Goal: Information Seeking & Learning: Learn about a topic

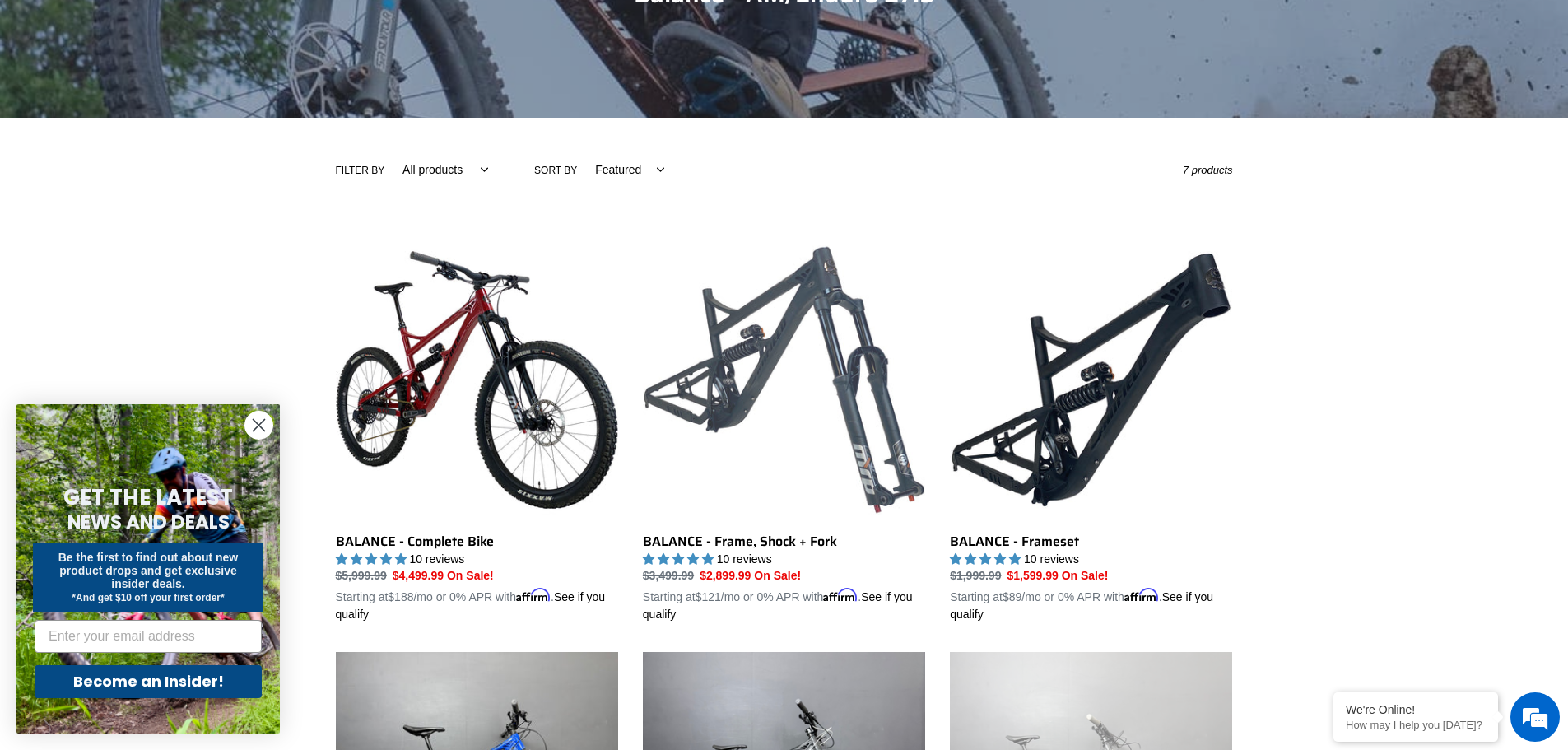
scroll to position [412, 0]
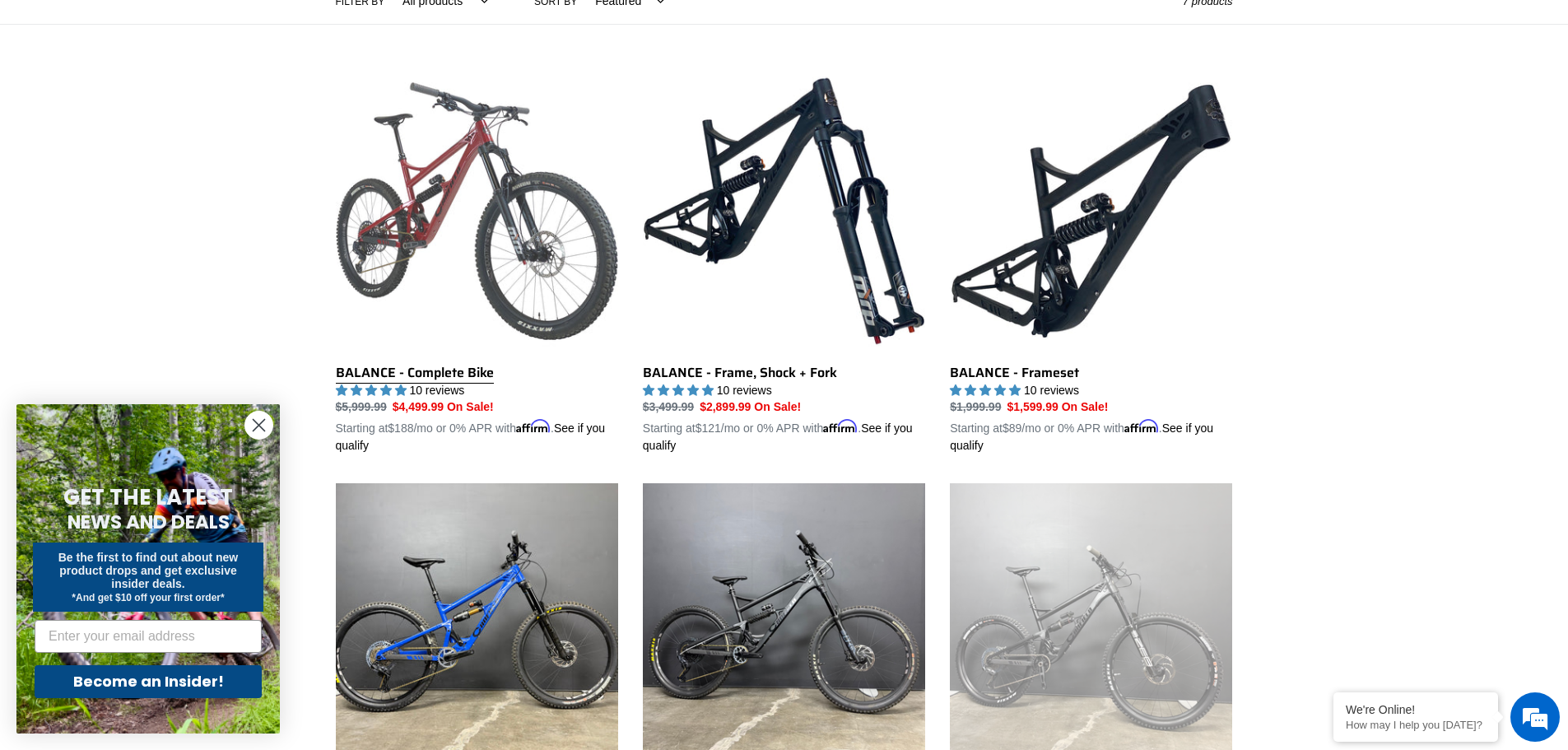
click at [456, 248] on link "BALANCE - Complete Bike" at bounding box center [477, 262] width 282 height 385
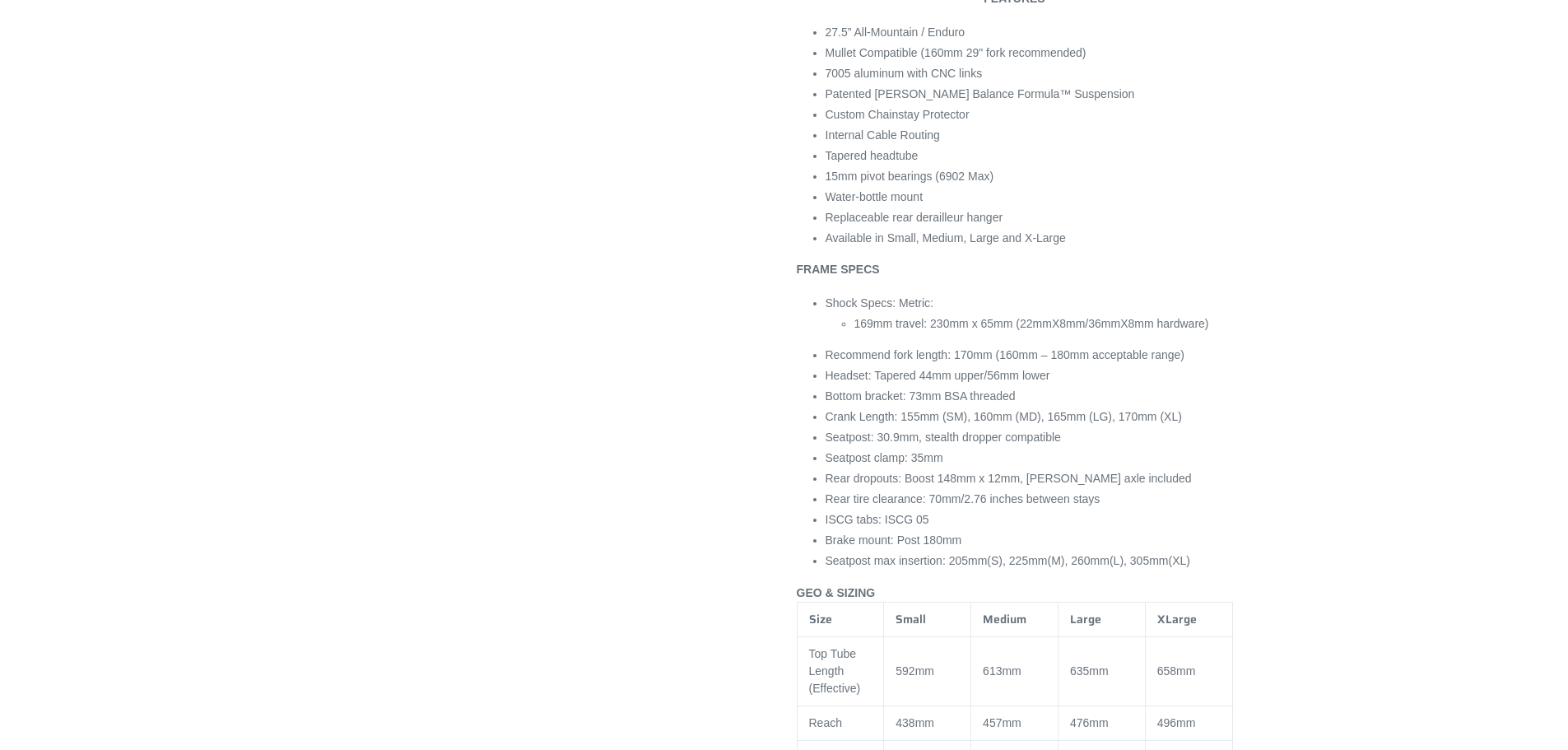
scroll to position [1481, 0]
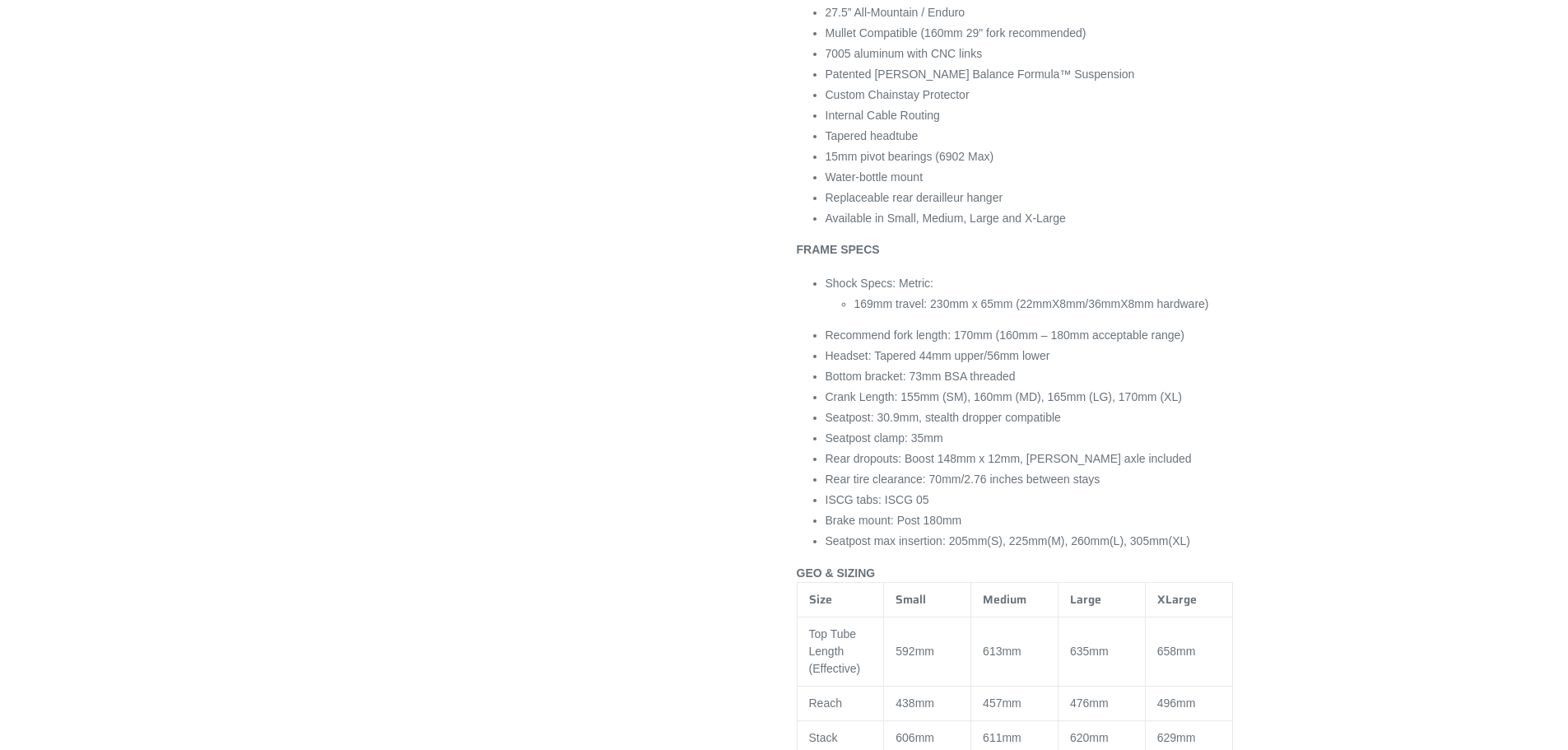
select select "highest-rating"
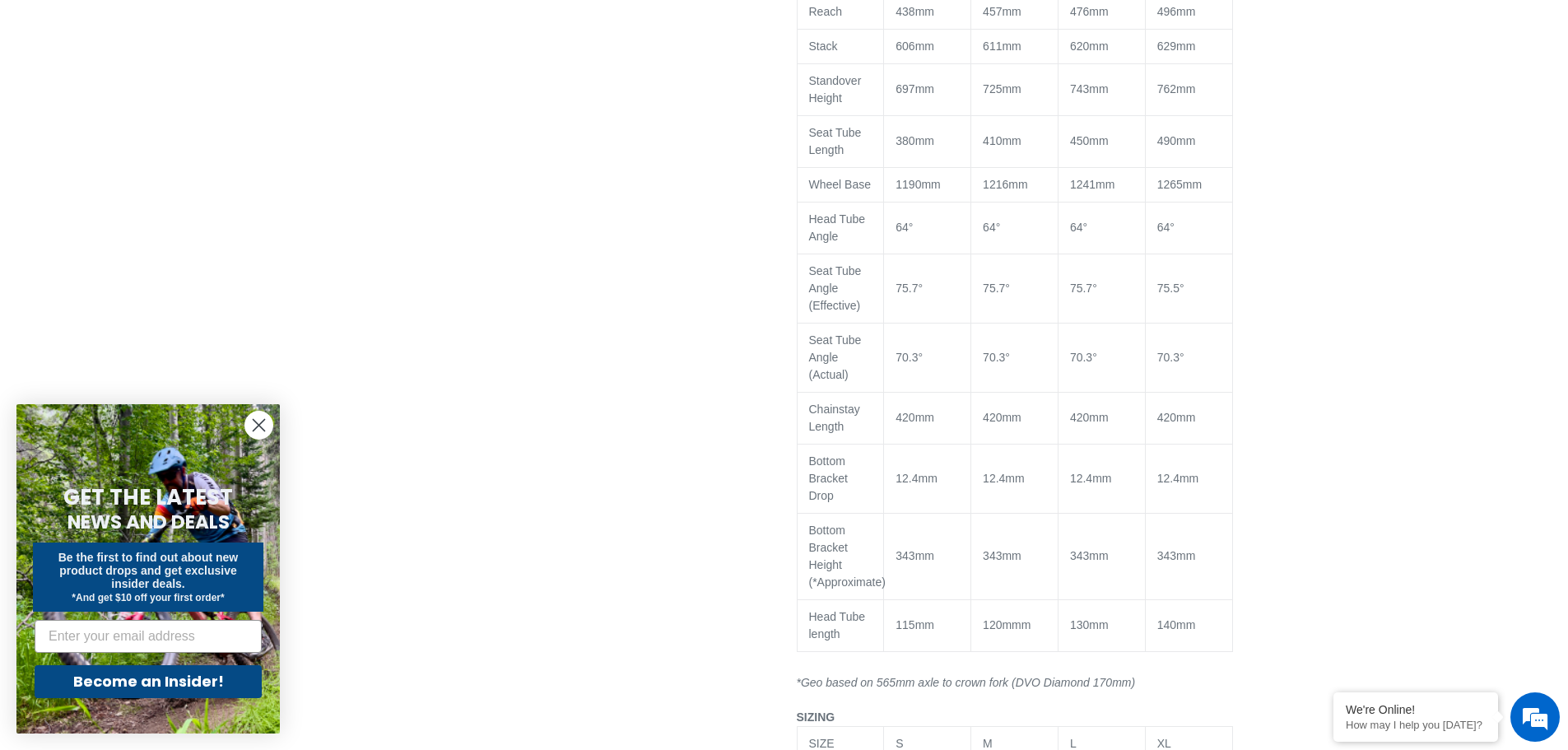
scroll to position [2223, 0]
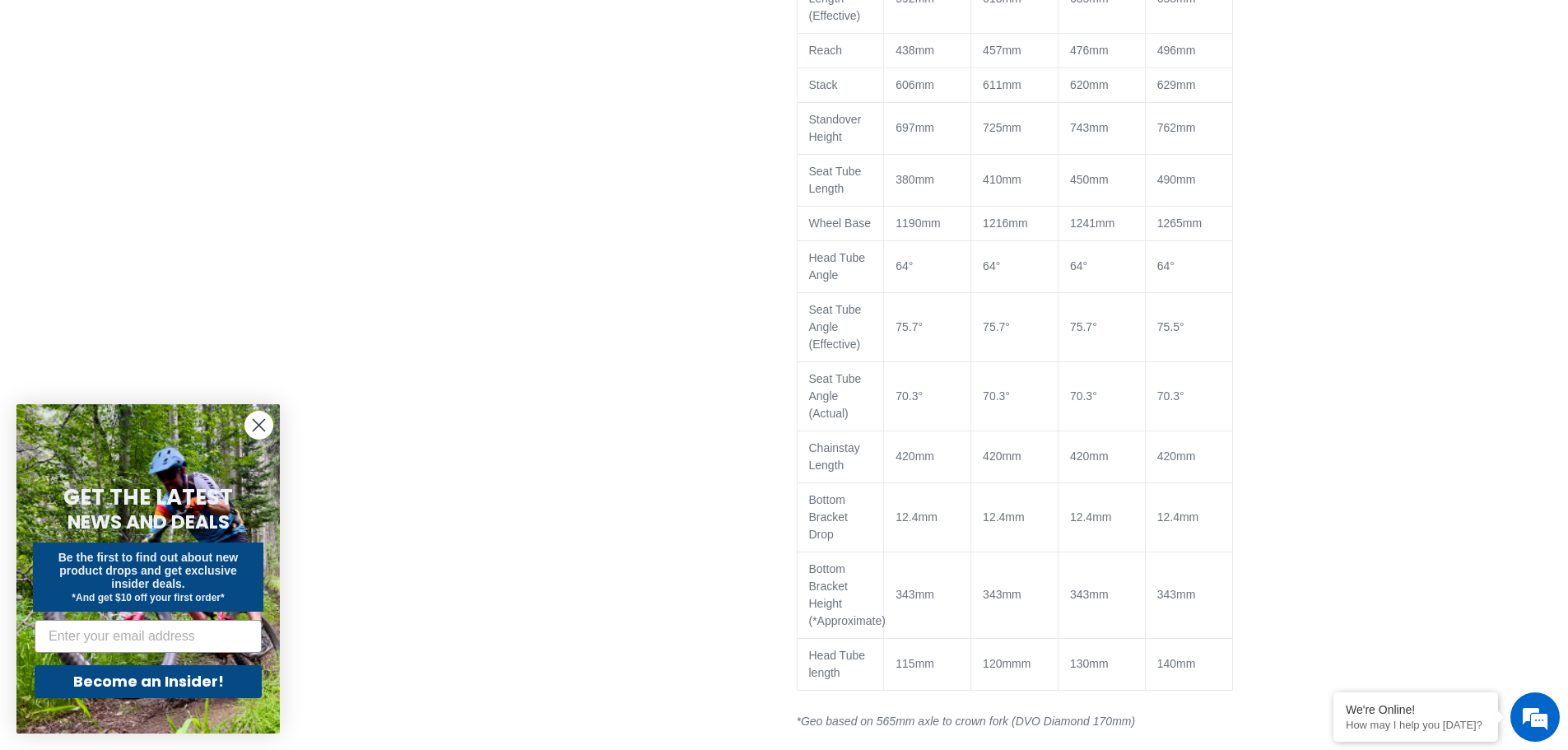
click at [1095, 229] on span "1241mm" at bounding box center [1092, 223] width 45 height 13
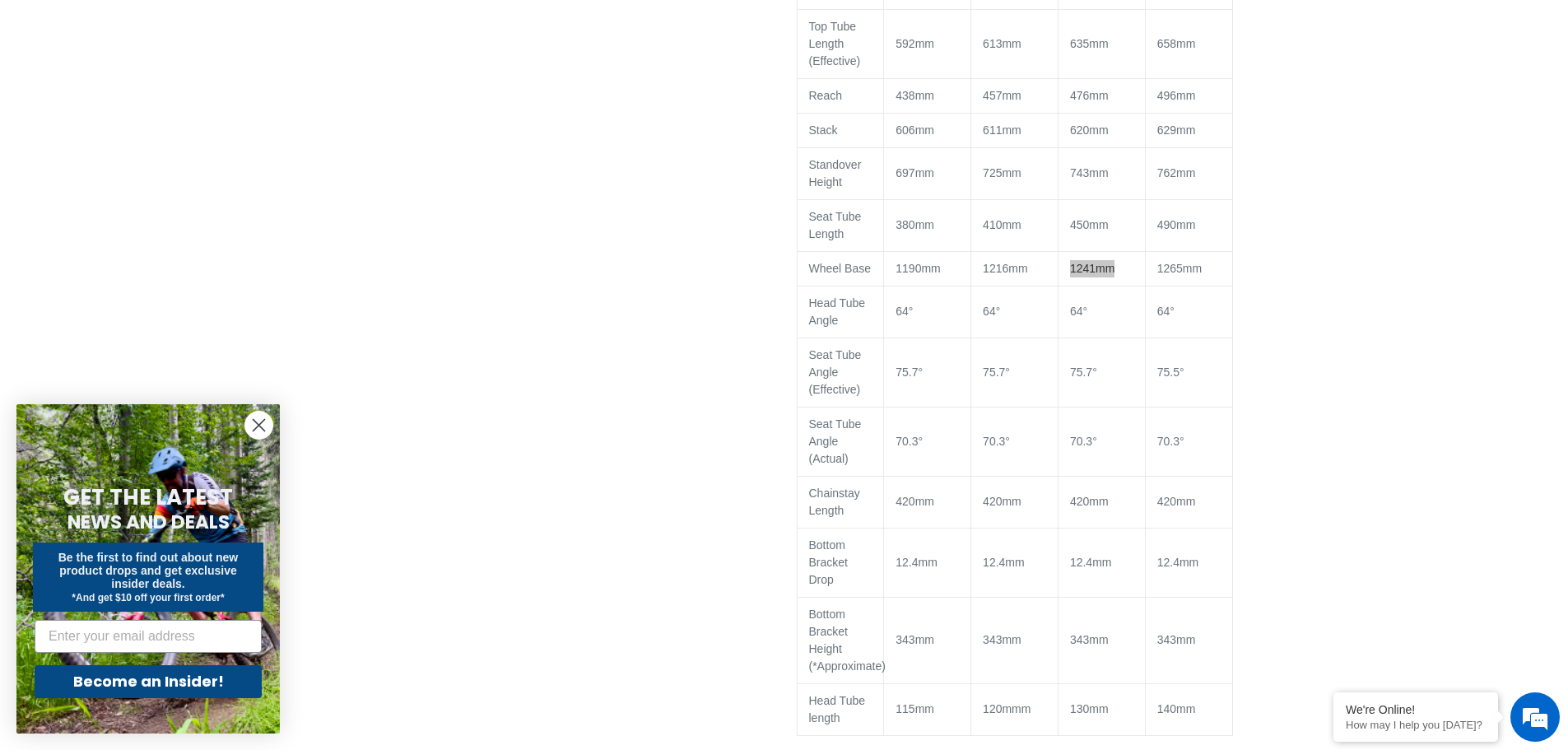
scroll to position [2140, 0]
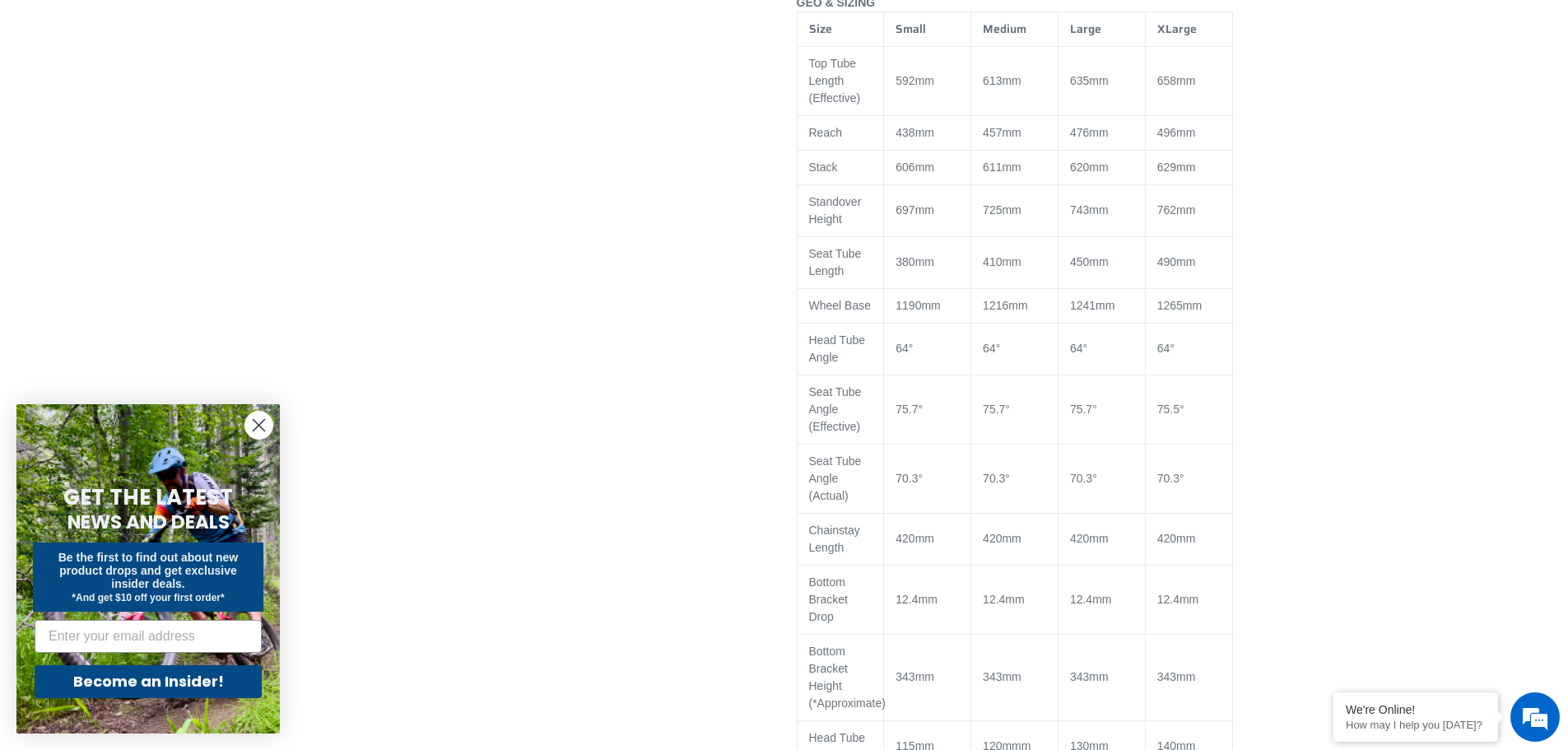
click at [1085, 87] on span "635mm" at bounding box center [1089, 80] width 39 height 13
